Goal: Task Accomplishment & Management: Manage account settings

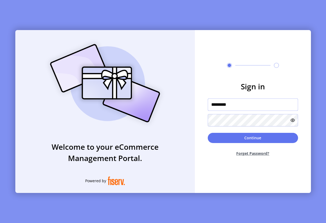
drag, startPoint x: 239, startPoint y: 106, endPoint x: 202, endPoint y: 108, distance: 37.1
click at [202, 108] on form "Sign in ********* Continue Forget Password?" at bounding box center [253, 121] width 116 height 80
drag, startPoint x: 235, startPoint y: 105, endPoint x: 208, endPoint y: 106, distance: 27.1
click at [208, 106] on input "*********" at bounding box center [253, 105] width 90 height 12
paste input "*"
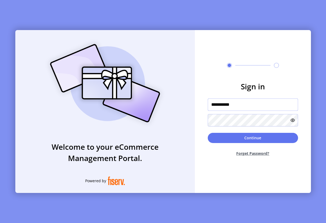
drag, startPoint x: 215, startPoint y: 106, endPoint x: 202, endPoint y: 107, distance: 12.4
click at [202, 107] on form "**********" at bounding box center [253, 121] width 116 height 80
type input "**********"
click at [207, 122] on form "**********" at bounding box center [253, 121] width 116 height 80
click at [293, 121] on icon at bounding box center [292, 120] width 4 height 4
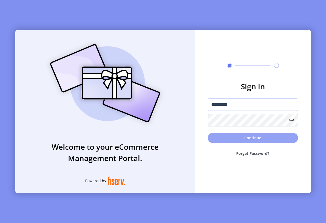
click at [239, 135] on button "Continue" at bounding box center [253, 138] width 90 height 10
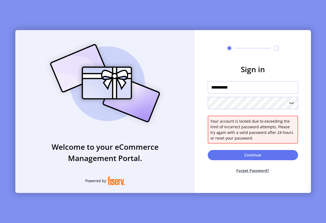
click at [246, 93] on input "**********" at bounding box center [253, 87] width 90 height 12
drag, startPoint x: 246, startPoint y: 90, endPoint x: 200, endPoint y: 84, distance: 47.1
click at [200, 87] on form "**********" at bounding box center [253, 121] width 116 height 114
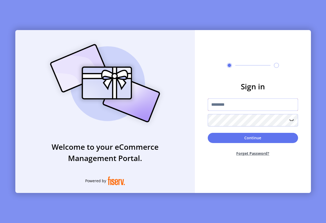
type input "*********"
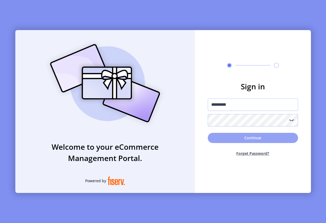
click at [248, 136] on button "Continue" at bounding box center [253, 138] width 90 height 10
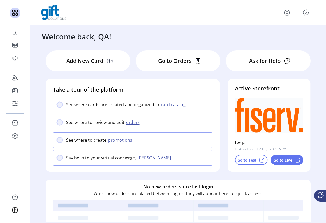
click at [307, 10] on icon "Publisher Panel" at bounding box center [305, 12] width 9 height 9
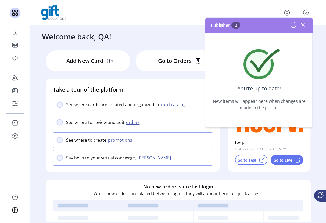
click at [303, 26] on icon at bounding box center [303, 25] width 9 height 9
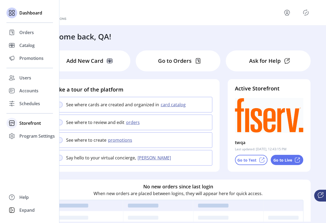
click at [26, 122] on span "Storefront" at bounding box center [29, 123] width 21 height 6
click at [26, 80] on span "Users" at bounding box center [25, 78] width 12 height 6
click at [25, 75] on span "Users" at bounding box center [25, 78] width 12 height 6
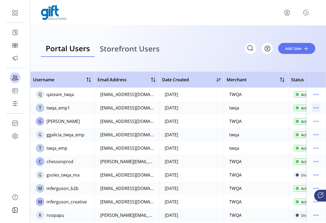
click at [313, 109] on icon "menu" at bounding box center [316, 108] width 9 height 9
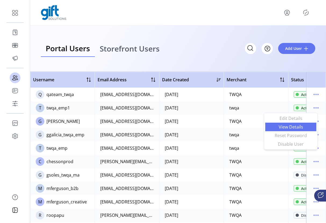
click at [297, 126] on span "View Details" at bounding box center [290, 127] width 45 height 4
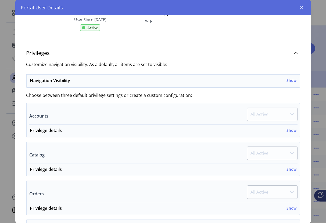
scroll to position [60, 0]
click at [288, 84] on div "Navigation Visibility Show" at bounding box center [163, 82] width 267 height 10
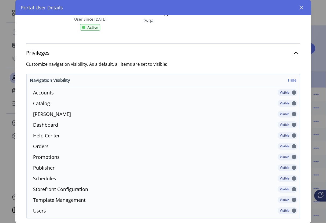
click at [288, 83] on h6 "Hide" at bounding box center [292, 80] width 9 height 6
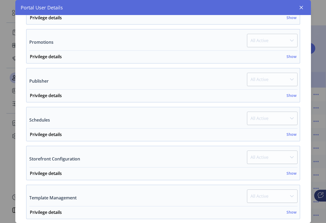
scroll to position [260, 0]
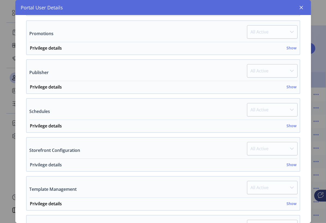
click at [286, 164] on h6 "Show" at bounding box center [291, 165] width 10 height 6
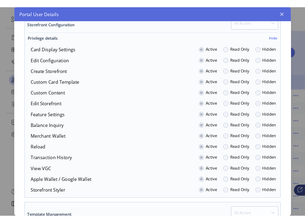
scroll to position [392, 0]
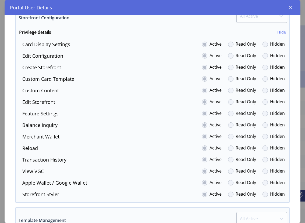
click at [282, 5] on div "Portal User Details" at bounding box center [153, 7] width 296 height 15
click at [292, 8] on icon "button" at bounding box center [290, 7] width 4 height 4
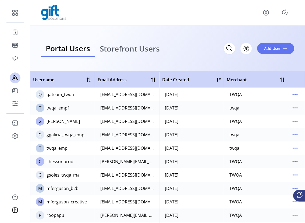
scroll to position [975, 0]
click at [292, 109] on icon "menu" at bounding box center [294, 108] width 9 height 9
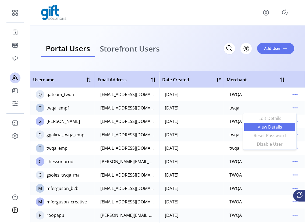
click at [278, 125] on span "View Details" at bounding box center [269, 127] width 45 height 4
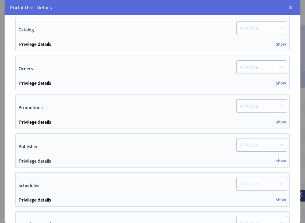
scroll to position [186, 0]
click at [278, 202] on h6 "Show" at bounding box center [281, 200] width 10 height 6
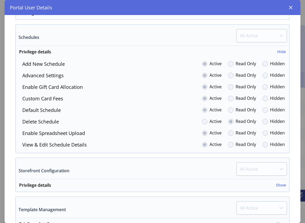
scroll to position [377, 0]
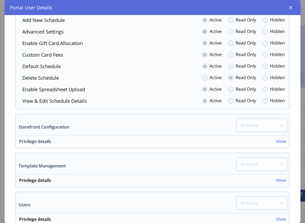
click at [279, 142] on h6 "Show" at bounding box center [281, 142] width 10 height 6
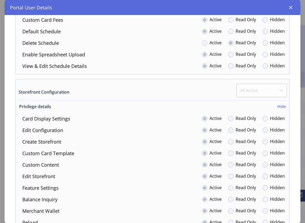
scroll to position [443, 0]
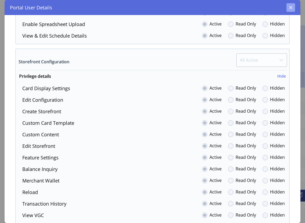
click at [291, 9] on icon "button" at bounding box center [290, 7] width 4 height 4
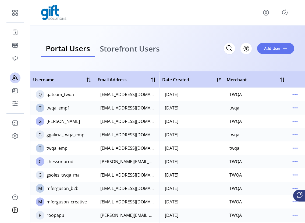
scroll to position [931, 0]
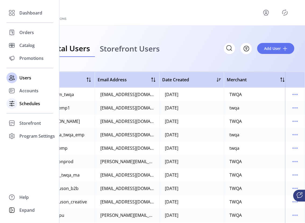
click at [21, 102] on span "Schedules" at bounding box center [29, 103] width 21 height 6
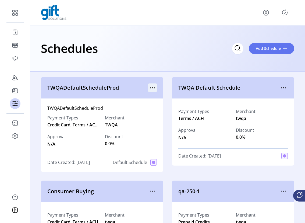
click at [150, 86] on icon "menu" at bounding box center [152, 88] width 9 height 9
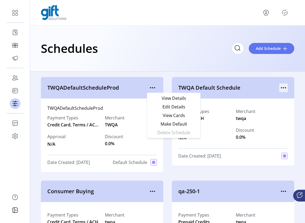
click at [283, 88] on icon "menu" at bounding box center [283, 88] width 9 height 9
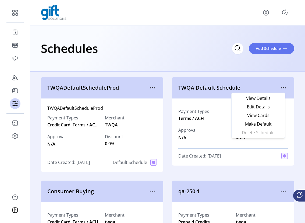
click at [263, 78] on div "TWQA Default Schedule" at bounding box center [233, 87] width 122 height 21
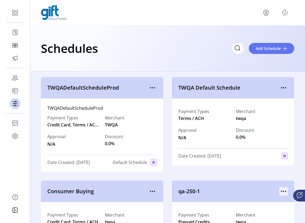
click at [285, 192] on icon "menu" at bounding box center [285, 191] width 1 height 1
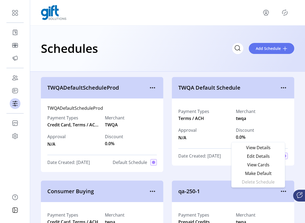
click at [257, 179] on ul "View Details Edit Details View Cards Make Default Delete Schedule" at bounding box center [257, 164] width 51 height 43
click at [149, 190] on icon "menu" at bounding box center [152, 191] width 9 height 9
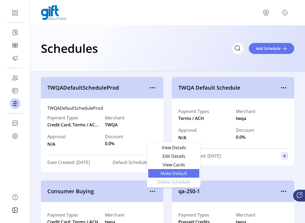
click at [197, 178] on link "Make Default" at bounding box center [173, 173] width 51 height 9
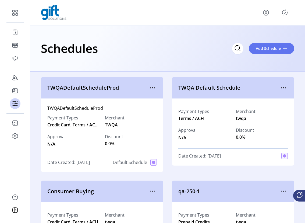
click at [150, 189] on icon "menu" at bounding box center [152, 191] width 9 height 9
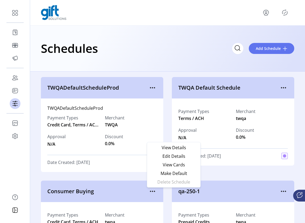
drag, startPoint x: 202, startPoint y: 174, endPoint x: 195, endPoint y: 178, distance: 7.9
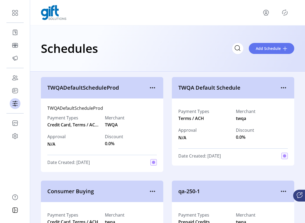
click at [284, 11] on icon "Publisher Panel" at bounding box center [284, 12] width 9 height 9
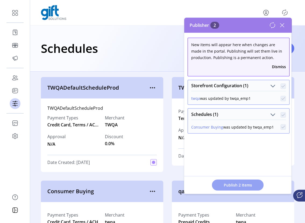
click at [236, 189] on button "Publish 2 Items" at bounding box center [238, 185] width 52 height 11
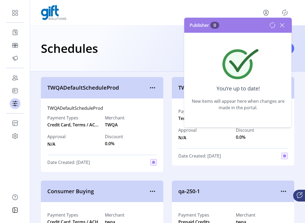
click at [283, 27] on icon at bounding box center [282, 25] width 9 height 9
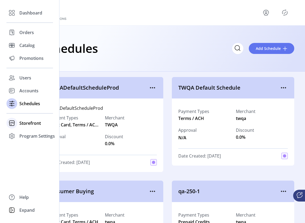
click at [31, 126] on span "Storefront" at bounding box center [29, 123] width 21 height 6
click at [29, 137] on span "Configuration" at bounding box center [33, 134] width 28 height 6
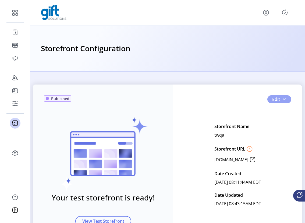
click at [285, 100] on button "Edit" at bounding box center [279, 99] width 24 height 8
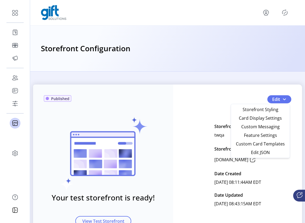
click at [284, 14] on icon "Publisher Panel" at bounding box center [284, 12] width 9 height 9
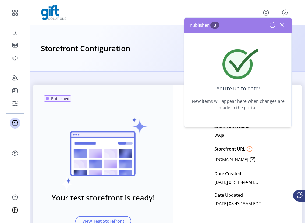
click at [283, 26] on icon at bounding box center [282, 25] width 9 height 9
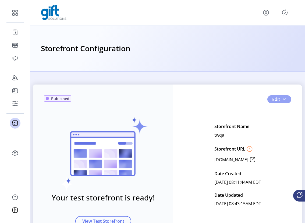
click at [283, 99] on span "button" at bounding box center [284, 99] width 4 height 4
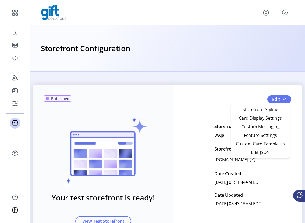
click at [266, 150] on span "Edit JSON" at bounding box center [260, 152] width 50 height 4
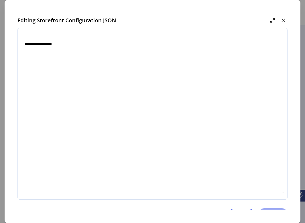
type textarea "**********"
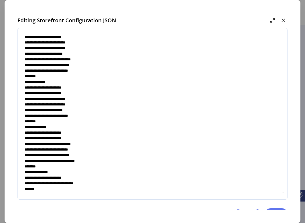
scroll to position [312, 0]
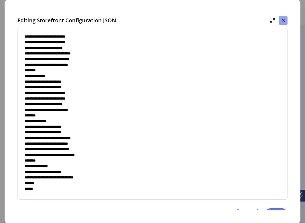
click at [283, 21] on icon "button" at bounding box center [283, 20] width 4 height 4
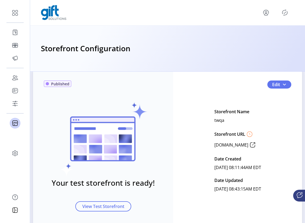
scroll to position [35, 0]
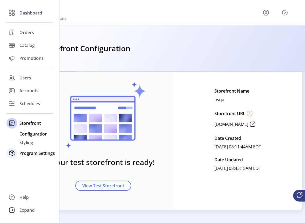
click at [21, 152] on span "Program Settings" at bounding box center [36, 153] width 35 height 6
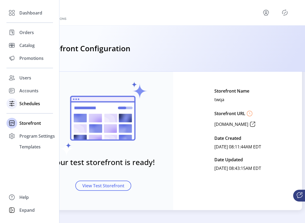
click at [26, 103] on span "Schedules" at bounding box center [29, 103] width 21 height 6
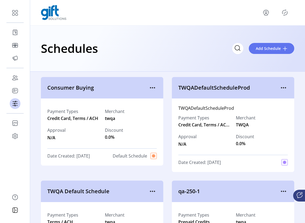
click at [284, 13] on icon "Publisher Panel" at bounding box center [284, 13] width 2 height 2
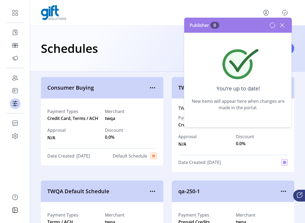
click at [283, 27] on icon at bounding box center [282, 25] width 9 height 9
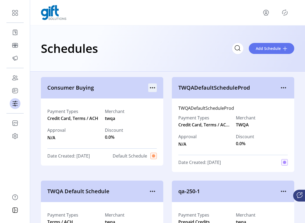
click at [153, 87] on icon "menu" at bounding box center [152, 88] width 9 height 9
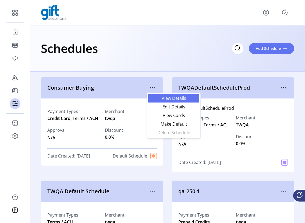
click at [172, 99] on span "View Details" at bounding box center [173, 98] width 45 height 4
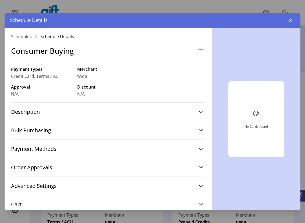
click at [292, 20] on button "button" at bounding box center [290, 20] width 9 height 9
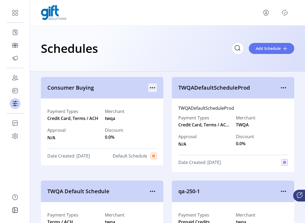
click at [155, 86] on icon "menu" at bounding box center [152, 88] width 9 height 9
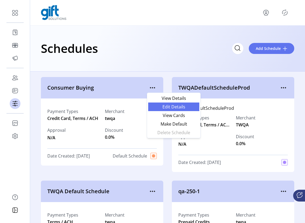
click at [178, 107] on span "Edit Details" at bounding box center [173, 107] width 45 height 4
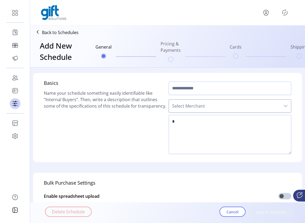
type input "**********"
click at [224, 108] on span "Select Merchant" at bounding box center [224, 106] width 111 height 13
click at [275, 102] on span "Select Merchant" at bounding box center [224, 106] width 111 height 13
click at [268, 107] on span "Select Merchant" at bounding box center [224, 106] width 111 height 13
click at [285, 106] on icon "dropdown trigger" at bounding box center [285, 106] width 4 height 4
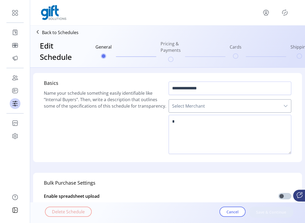
click at [285, 106] on icon "dropdown trigger" at bounding box center [285, 106] width 4 height 4
drag, startPoint x: 285, startPoint y: 106, endPoint x: 279, endPoint y: 107, distance: 5.7
click at [280, 106] on div "dropdown trigger" at bounding box center [285, 106] width 11 height 13
drag, startPoint x: 279, startPoint y: 107, endPoint x: 275, endPoint y: 108, distance: 4.2
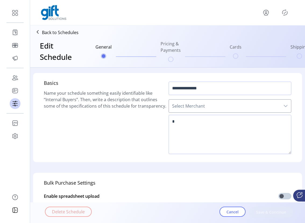
click at [275, 108] on div "Select Merchant" at bounding box center [229, 105] width 123 height 13
click at [296, 147] on div "**********" at bounding box center [167, 117] width 269 height 89
click at [222, 126] on textarea at bounding box center [229, 134] width 123 height 39
type textarea "*"
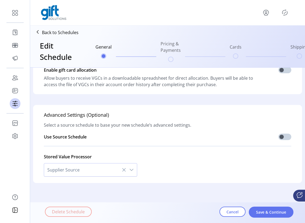
scroll to position [149, 0]
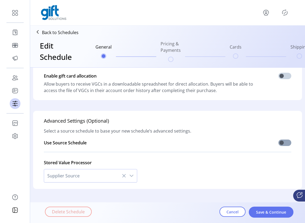
type textarea "**********"
click at [282, 141] on span at bounding box center [284, 143] width 13 height 6
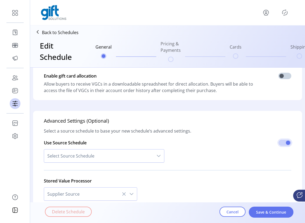
scroll to position [3, 2]
drag, startPoint x: 298, startPoint y: 155, endPoint x: 291, endPoint y: 152, distance: 7.6
click at [298, 154] on div "Advanced Settings (Optional) Select a source schedule to base your new schedule…" at bounding box center [167, 159] width 269 height 96
click at [283, 145] on span at bounding box center [284, 143] width 13 height 6
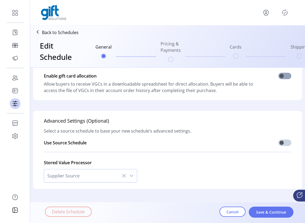
click at [278, 74] on span at bounding box center [284, 76] width 13 height 6
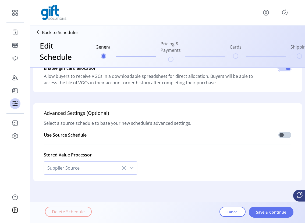
scroll to position [160, 0]
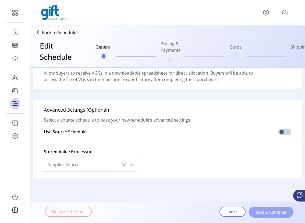
click at [265, 211] on span "Save & Continue" at bounding box center [270, 213] width 31 height 6
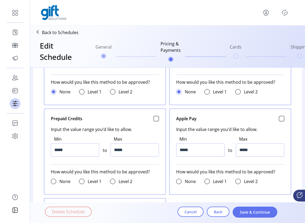
scroll to position [318, 0]
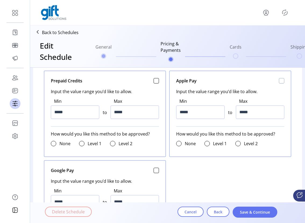
click at [281, 80] on div at bounding box center [281, 80] width 5 height 5
click at [179, 111] on input "*****" at bounding box center [200, 112] width 48 height 13
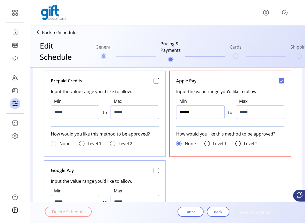
type input "*******"
click at [241, 112] on input "*****" at bounding box center [260, 112] width 48 height 13
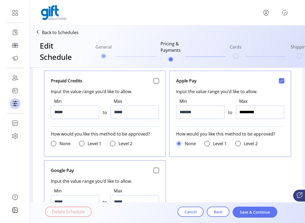
type input "**********"
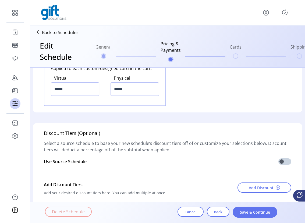
scroll to position [745, 0]
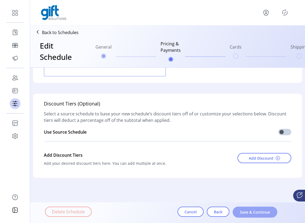
click at [244, 214] on span "Save & Continue" at bounding box center [254, 213] width 31 height 6
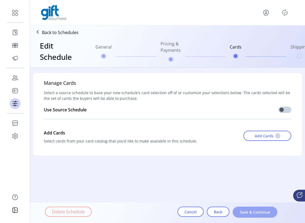
scroll to position [0, 0]
click at [256, 135] on span "Add Cards" at bounding box center [263, 136] width 19 height 6
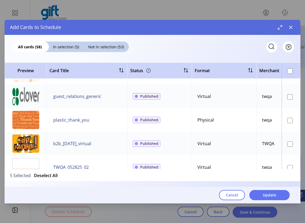
scroll to position [220, 0]
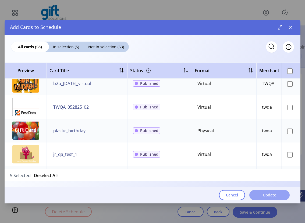
click at [270, 196] on span "Update" at bounding box center [268, 195] width 13 height 6
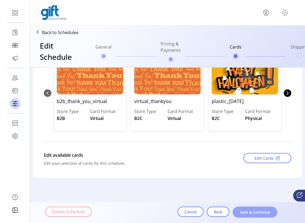
click at [252, 212] on span "Save & Continue" at bounding box center [254, 213] width 31 height 6
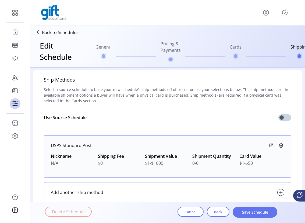
scroll to position [0, 0]
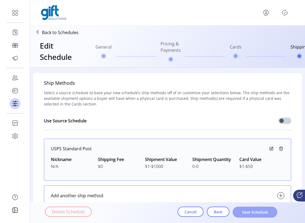
click at [255, 212] on span "Save Schedule" at bounding box center [254, 213] width 31 height 6
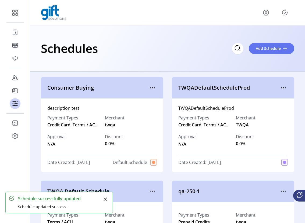
click at [283, 12] on icon "Publisher Panel" at bounding box center [284, 12] width 9 height 9
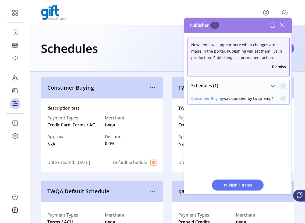
click at [283, 26] on icon at bounding box center [282, 25] width 9 height 9
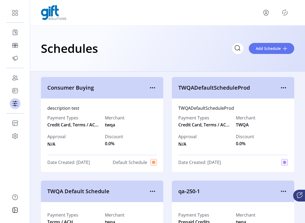
click at [285, 13] on icon "Publisher Panel" at bounding box center [284, 12] width 9 height 9
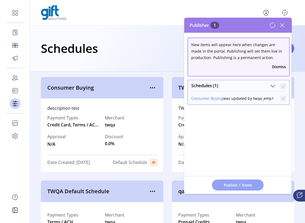
click at [244, 189] on button "Publish 1 Items" at bounding box center [238, 185] width 52 height 11
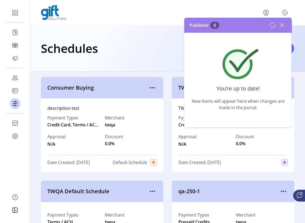
click at [282, 27] on icon at bounding box center [282, 25] width 9 height 9
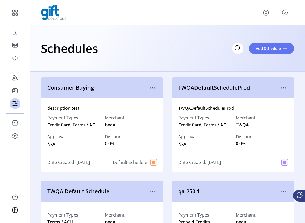
click at [284, 12] on icon "Publisher Panel" at bounding box center [284, 12] width 9 height 9
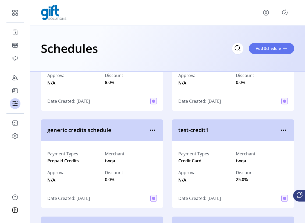
scroll to position [304, 0]
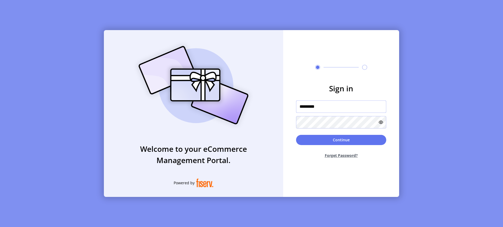
click at [332, 110] on input "*********" at bounding box center [341, 106] width 90 height 12
drag, startPoint x: 318, startPoint y: 104, endPoint x: 282, endPoint y: 105, distance: 35.7
click at [282, 105] on div "Welcome to your eCommerce Management Portal. Powered by Sign in ********* Conti…" at bounding box center [252, 113] width 296 height 167
paste input "*"
type input "**********"
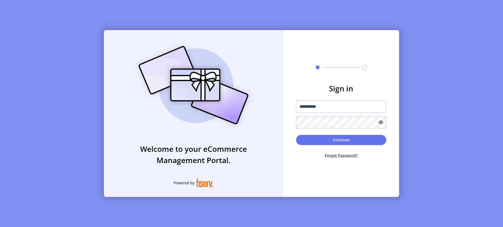
click at [295, 121] on form "**********" at bounding box center [341, 123] width 116 height 80
click at [316, 138] on button "Continue" at bounding box center [341, 140] width 90 height 10
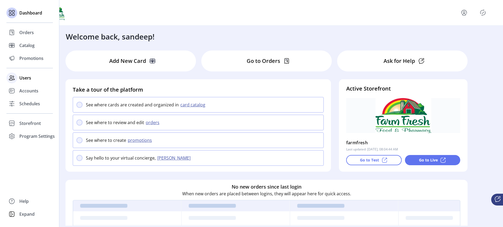
click at [24, 81] on div "Users" at bounding box center [29, 77] width 46 height 13
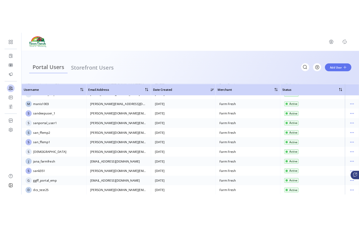
scroll to position [264, 0]
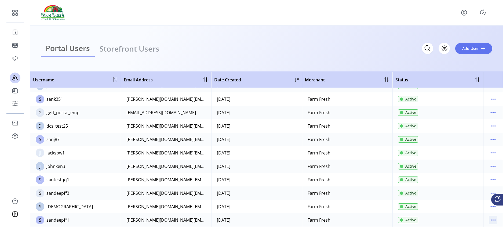
click at [495, 220] on icon "menu" at bounding box center [495, 220] width 1 height 1
click at [470, 193] on span "View Details" at bounding box center [468, 193] width 45 height 4
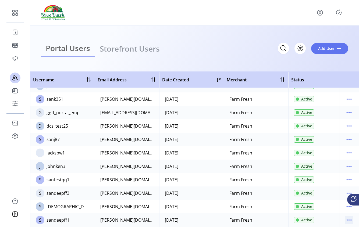
click at [348, 220] on icon "menu" at bounding box center [348, 220] width 1 height 1
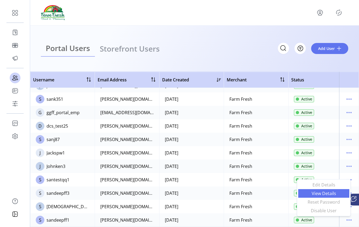
click at [328, 195] on span "View Details" at bounding box center [323, 193] width 45 height 4
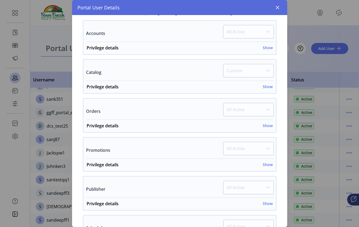
scroll to position [189, 0]
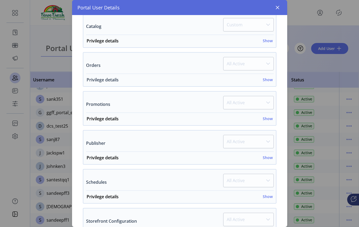
click at [265, 81] on h6 "Show" at bounding box center [267, 80] width 10 height 6
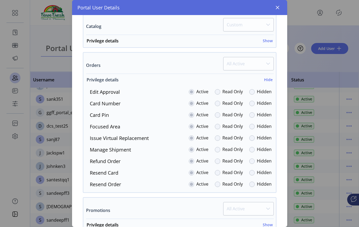
click at [267, 79] on h6 "Hide" at bounding box center [268, 80] width 9 height 6
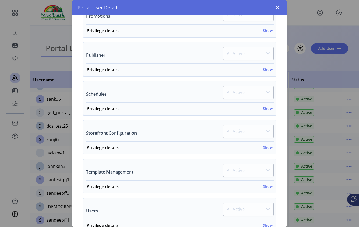
scroll to position [305, 0]
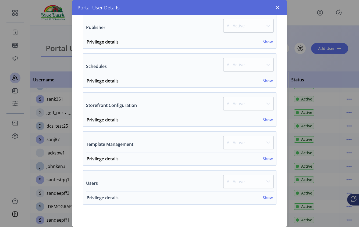
click at [264, 198] on h6 "Show" at bounding box center [267, 198] width 10 height 6
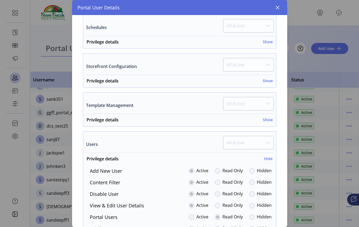
scroll to position [338, 0]
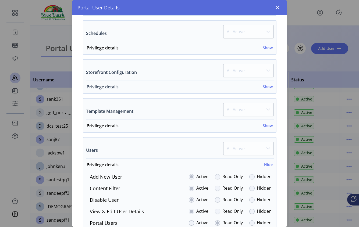
click at [269, 86] on span "Privilege details Show" at bounding box center [178, 89] width 190 height 10
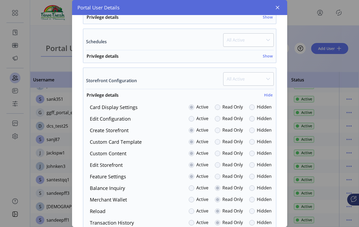
scroll to position [273, 0]
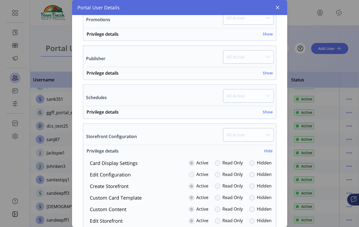
click at [265, 149] on h6 "Hide" at bounding box center [268, 151] width 9 height 6
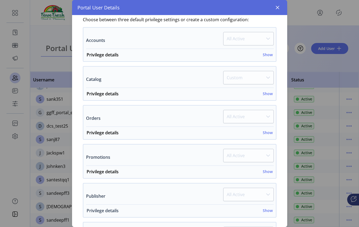
scroll to position [66, 0]
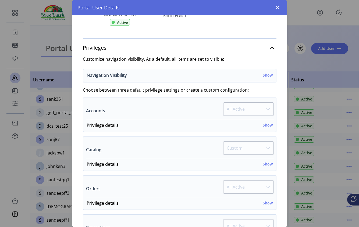
click at [265, 79] on div "Navigation Visibility Show" at bounding box center [180, 77] width 186 height 10
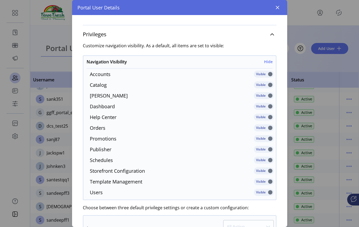
scroll to position [80, 0]
click at [266, 59] on h6 "Hide" at bounding box center [268, 61] width 9 height 6
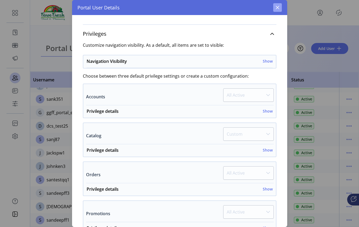
click at [277, 7] on icon "button" at bounding box center [276, 7] width 3 height 3
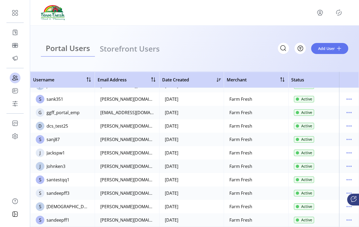
click at [338, 13] on icon "Publisher Panel" at bounding box center [338, 12] width 9 height 9
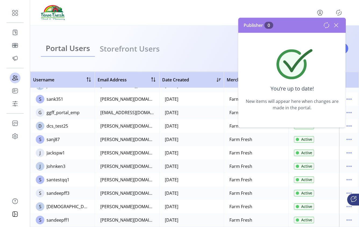
click at [335, 27] on icon at bounding box center [336, 25] width 9 height 9
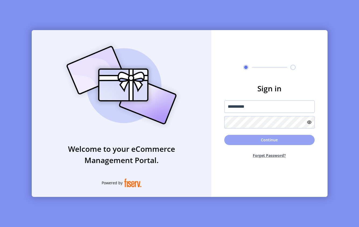
click at [256, 138] on button "Continue" at bounding box center [269, 140] width 90 height 10
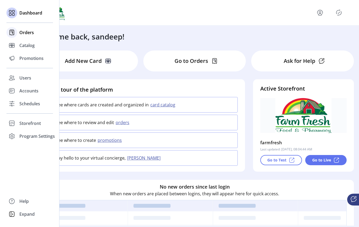
click at [24, 35] on span "Orders" at bounding box center [26, 32] width 15 height 6
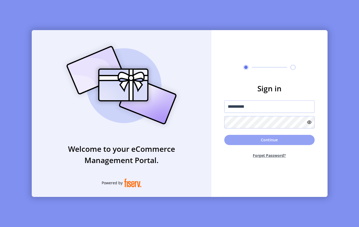
click at [263, 140] on button "Continue" at bounding box center [269, 140] width 90 height 10
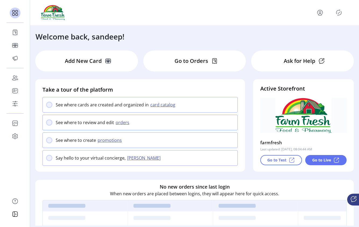
click at [337, 15] on icon "Publisher Panel" at bounding box center [338, 12] width 9 height 9
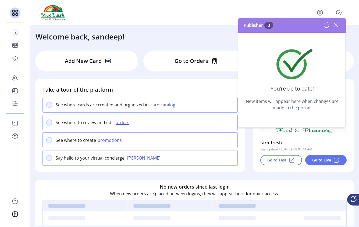
click at [338, 24] on icon at bounding box center [336, 25] width 9 height 9
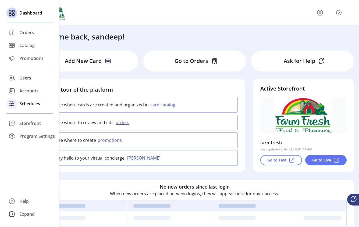
click at [22, 103] on span "Schedules" at bounding box center [29, 103] width 21 height 6
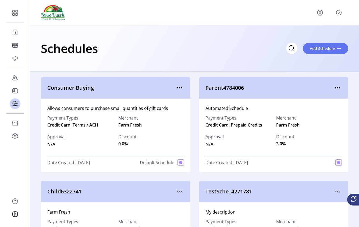
click at [341, 15] on icon "Publisher Panel" at bounding box center [338, 12] width 9 height 9
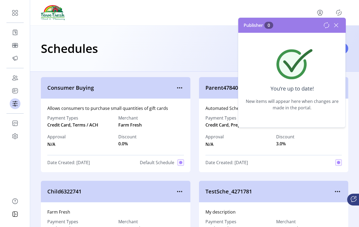
click at [336, 26] on icon at bounding box center [336, 25] width 9 height 9
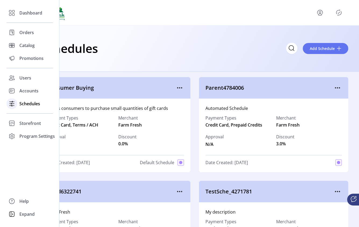
click at [19, 104] on span "Schedules" at bounding box center [29, 103] width 21 height 6
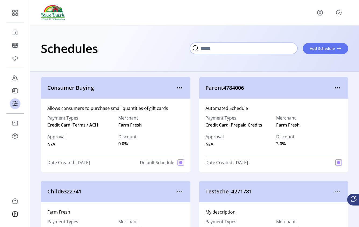
click at [296, 48] on input "Search" at bounding box center [243, 48] width 107 height 11
paste input "**********"
type input "**********"
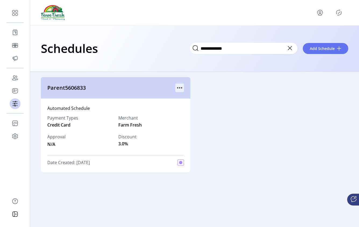
click at [181, 84] on icon "menu" at bounding box center [179, 88] width 9 height 9
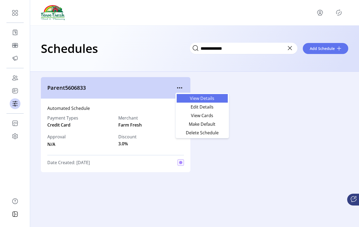
click at [199, 100] on span "View Details" at bounding box center [202, 98] width 45 height 4
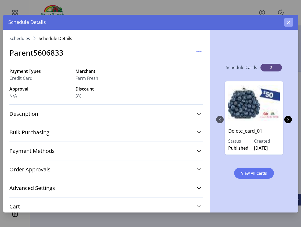
click at [290, 23] on icon "button" at bounding box center [289, 22] width 4 height 4
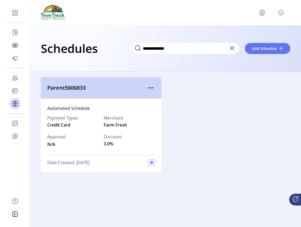
click at [234, 46] on icon at bounding box center [232, 48] width 9 height 9
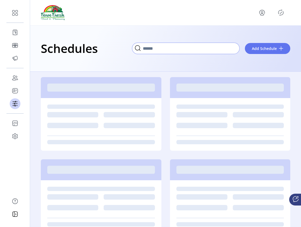
click at [192, 52] on input "Search" at bounding box center [185, 48] width 107 height 11
paste input "**********"
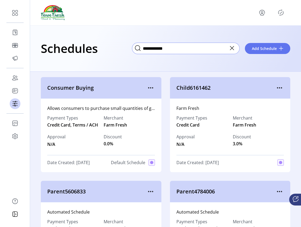
type input "**********"
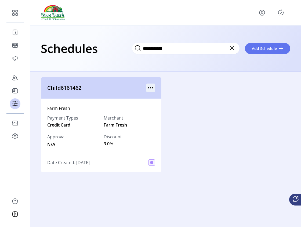
click at [152, 86] on icon "menu" at bounding box center [150, 88] width 9 height 9
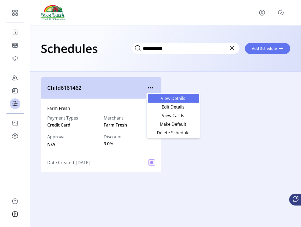
click at [165, 101] on link "View Details" at bounding box center [173, 98] width 51 height 9
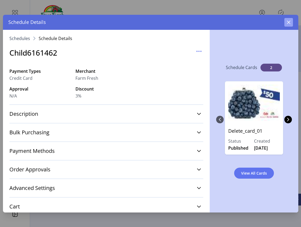
click at [291, 24] on button "button" at bounding box center [289, 22] width 9 height 9
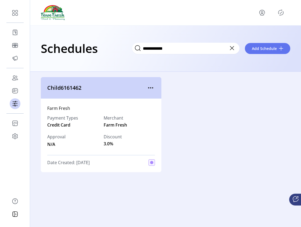
click at [233, 50] on icon at bounding box center [232, 48] width 9 height 9
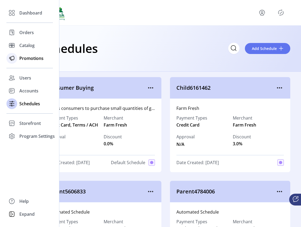
click at [22, 57] on span "Promotions" at bounding box center [31, 58] width 24 height 6
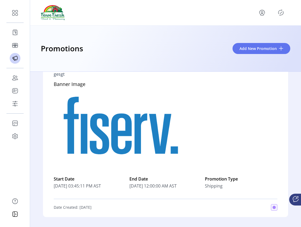
scroll to position [514, 0]
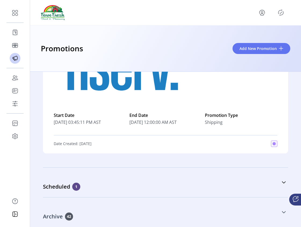
click at [282, 211] on icon at bounding box center [284, 212] width 4 height 4
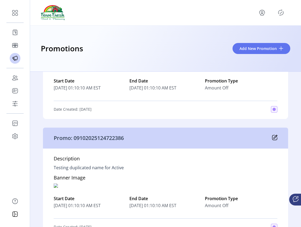
scroll to position [0, 0]
